Goal: Transaction & Acquisition: Purchase product/service

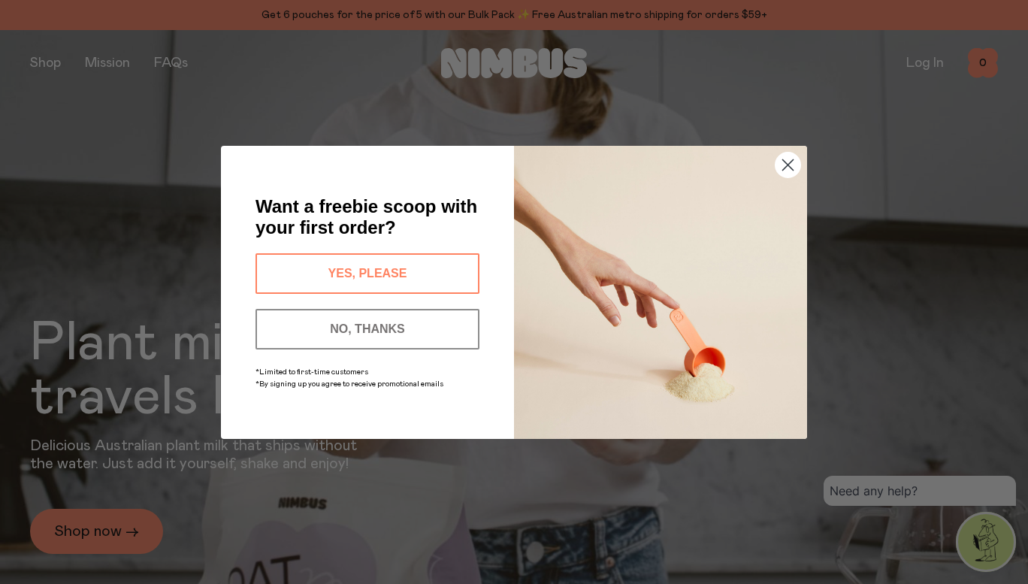
click at [275, 265] on button "YES, PLEASE" at bounding box center [367, 273] width 224 height 41
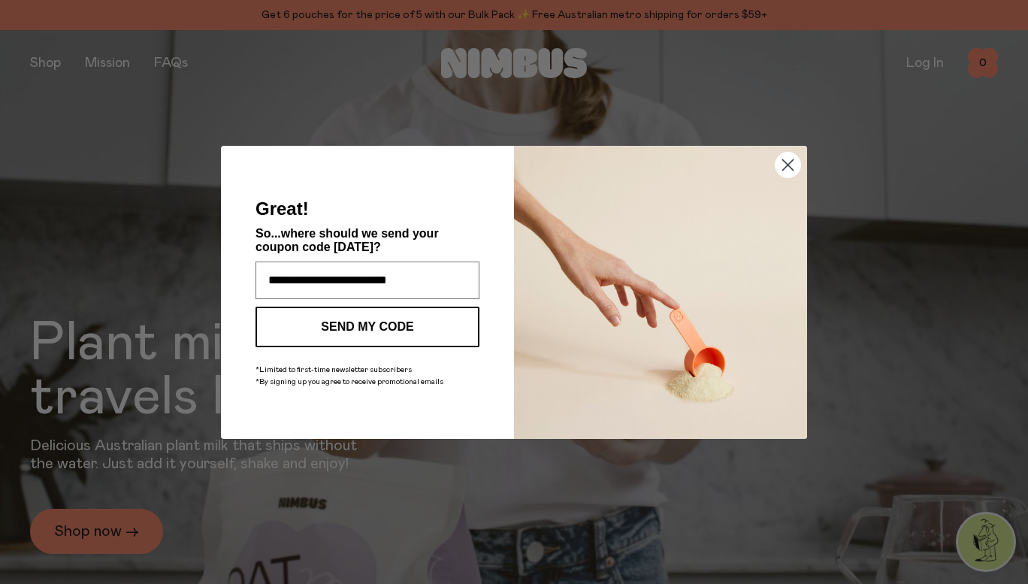
type input "**********"
click at [362, 321] on button "SEND MY CODE" at bounding box center [367, 327] width 224 height 41
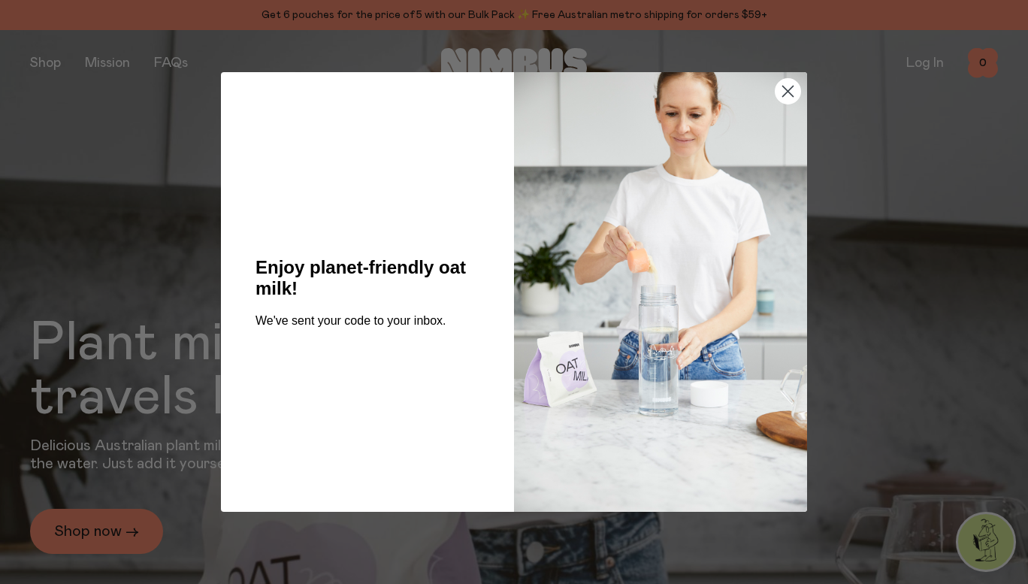
click at [784, 83] on circle "Close dialog" at bounding box center [787, 91] width 25 height 25
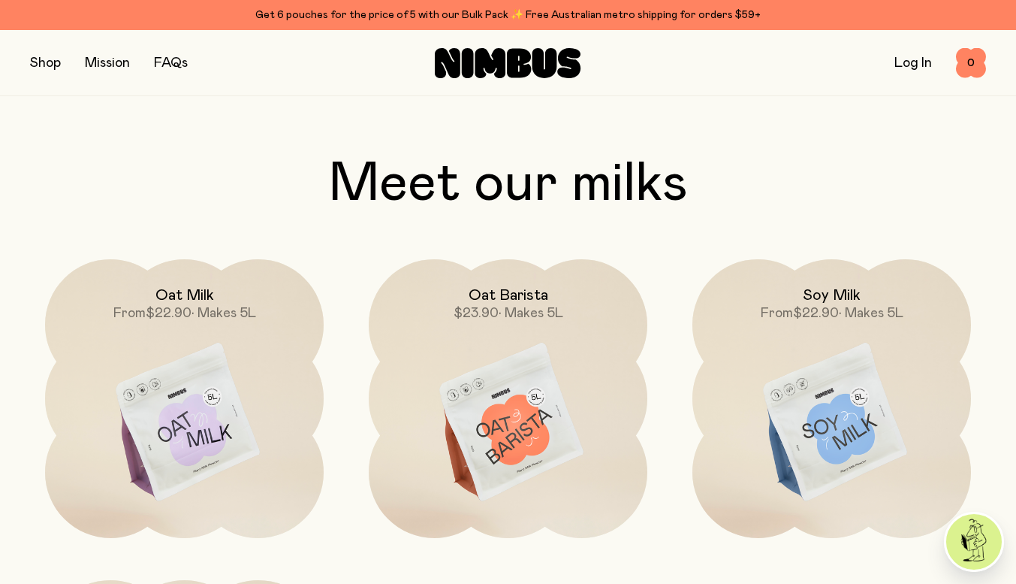
scroll to position [1442, 0]
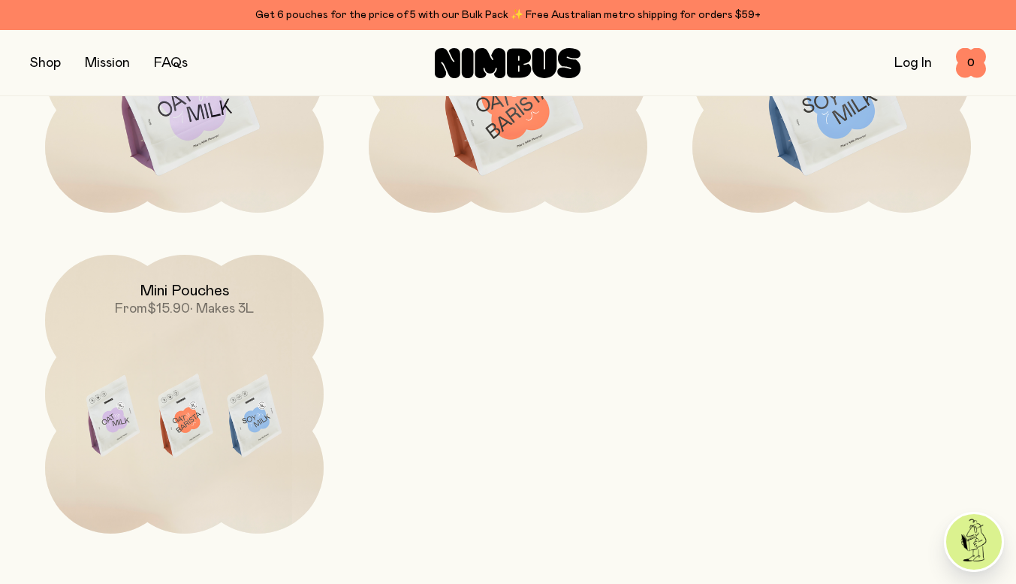
click at [206, 295] on h2 "Mini Pouches" at bounding box center [185, 291] width 90 height 18
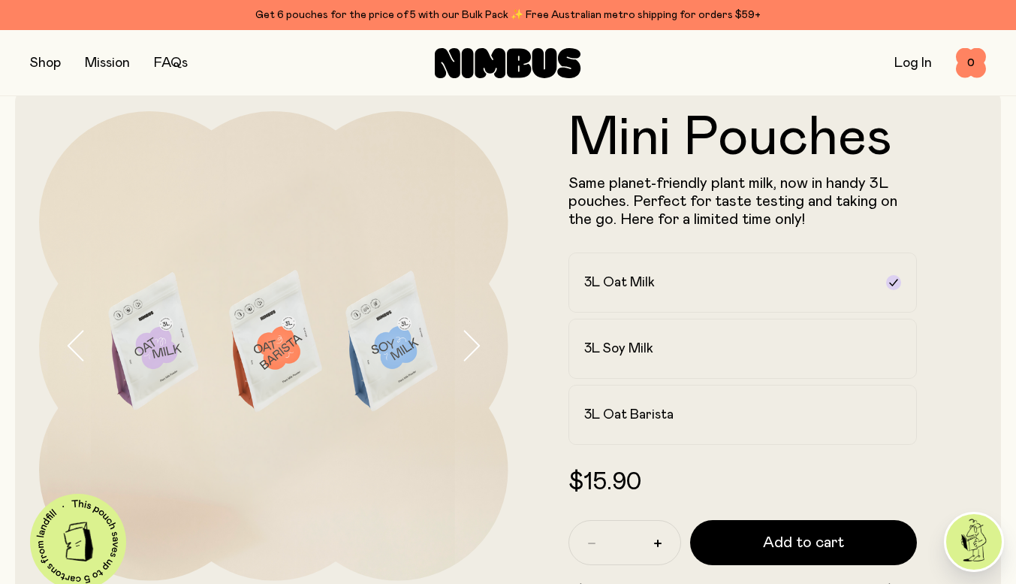
scroll to position [24, 0]
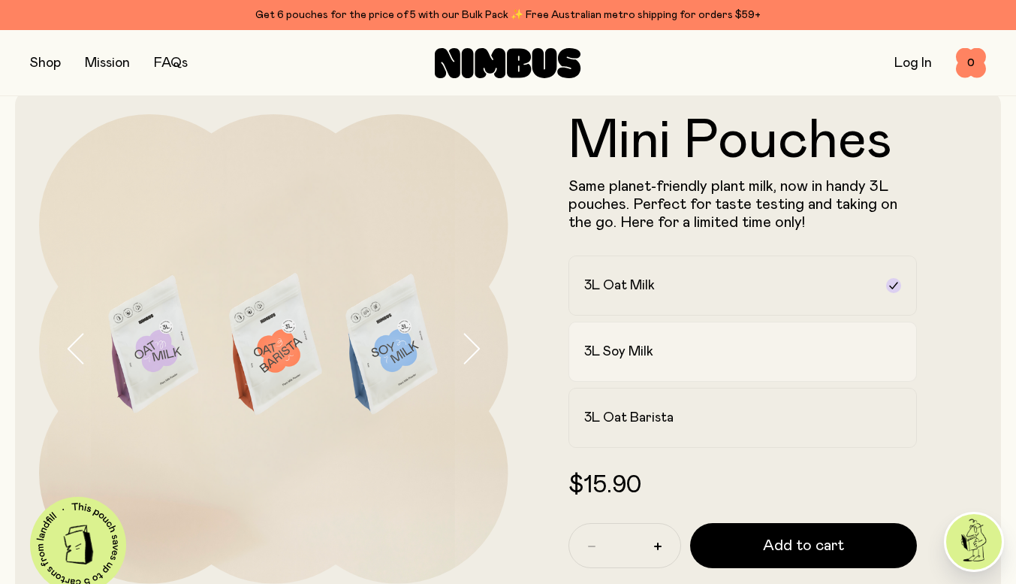
click at [656, 366] on label "3L Soy Milk" at bounding box center [743, 352] width 349 height 60
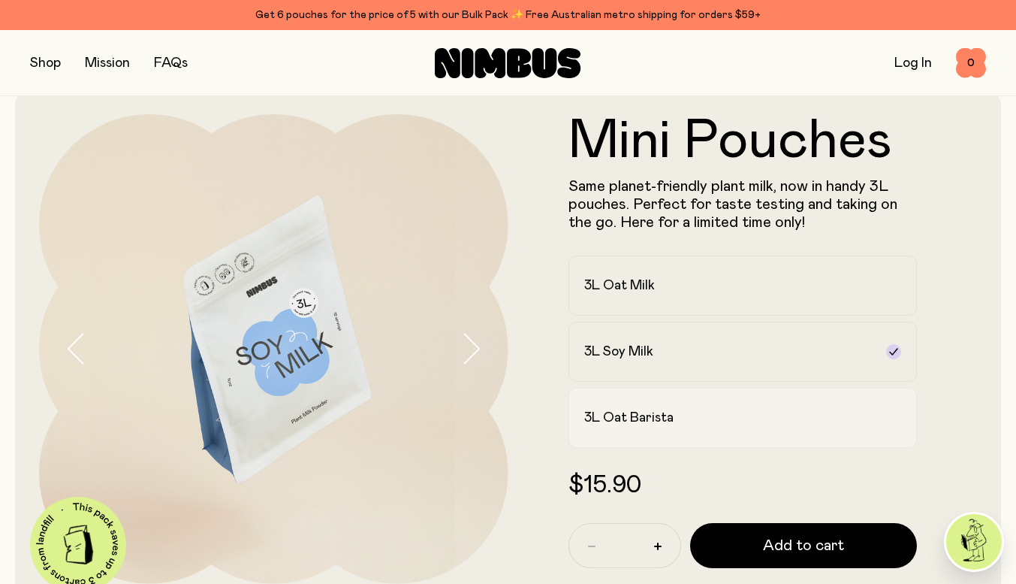
click at [666, 400] on label "3L Oat Barista" at bounding box center [743, 418] width 349 height 60
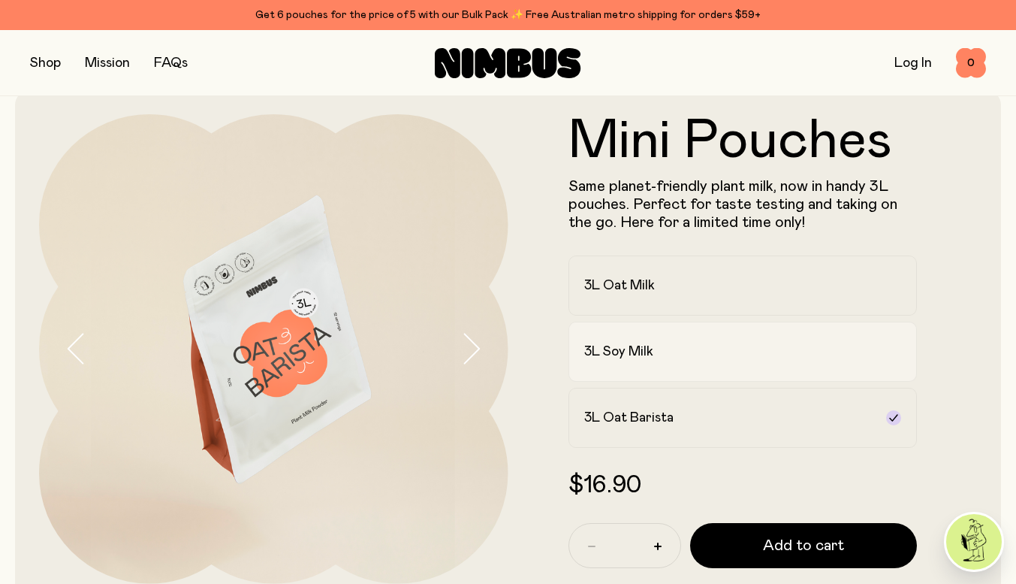
click at [658, 362] on label "3L Soy Milk" at bounding box center [743, 352] width 349 height 60
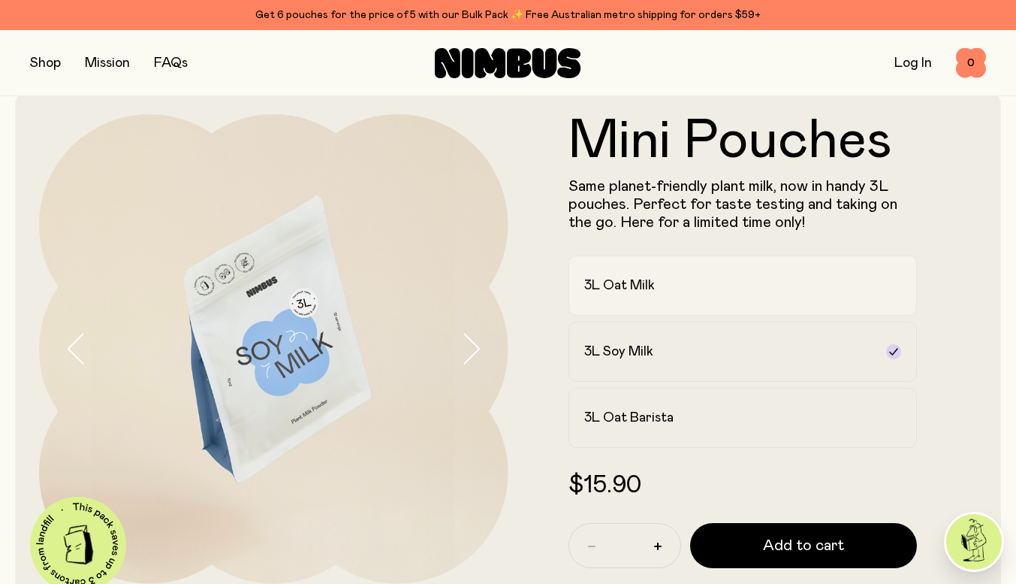
click at [650, 314] on label "3L Oat Milk" at bounding box center [743, 285] width 349 height 60
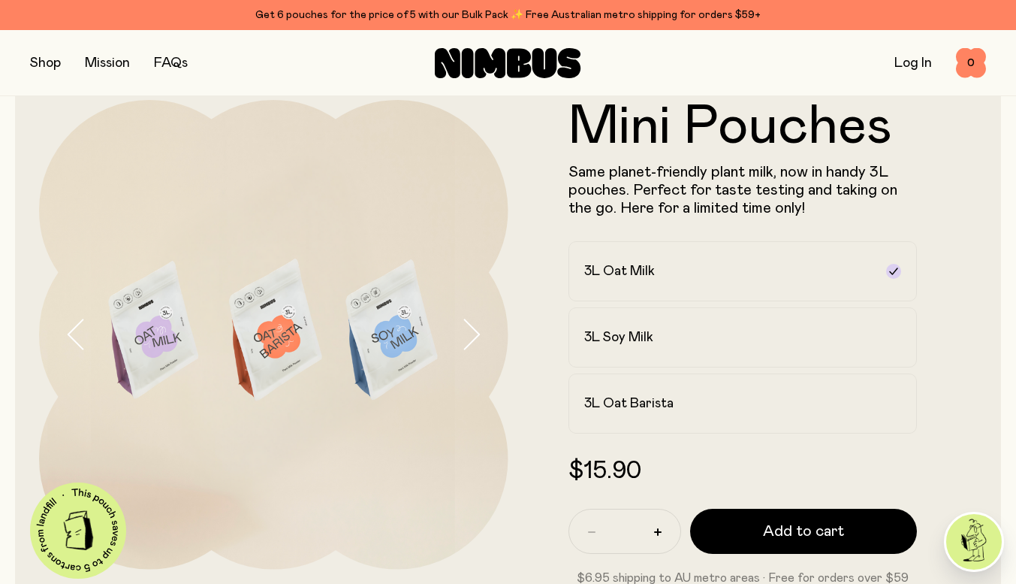
scroll to position [0, 0]
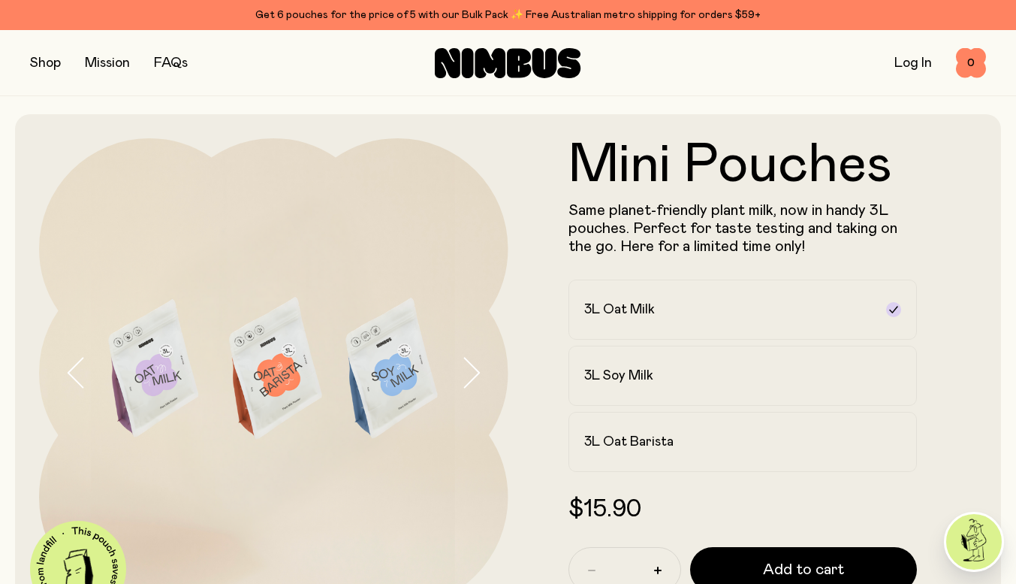
click at [58, 70] on button "button" at bounding box center [45, 63] width 31 height 21
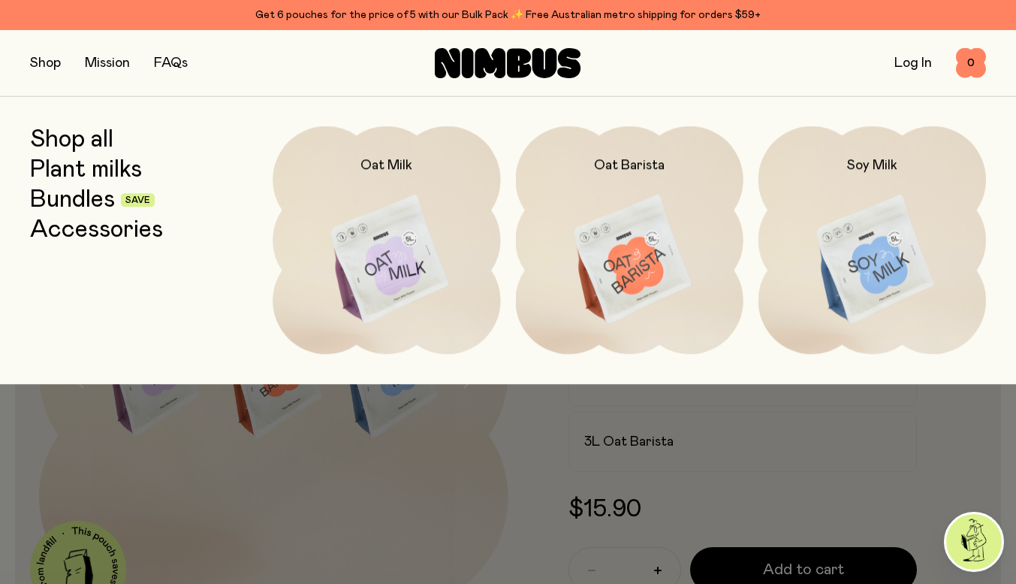
click at [682, 251] on img at bounding box center [630, 259] width 228 height 267
